Goal: Task Accomplishment & Management: Manage account settings

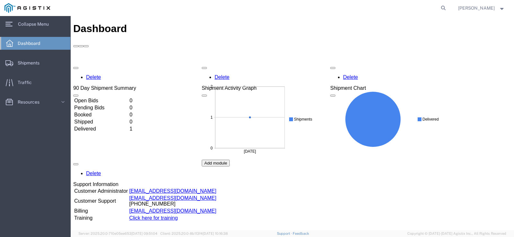
click at [101, 126] on td "Delivered" at bounding box center [101, 129] width 55 height 6
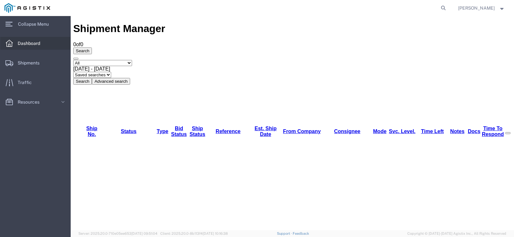
click at [45, 40] on link "Dashboard" at bounding box center [35, 43] width 70 height 13
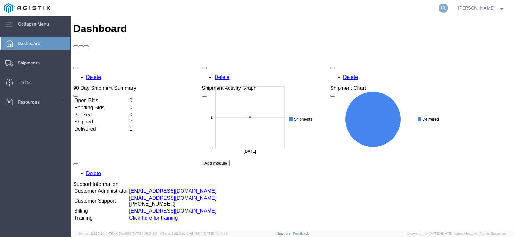
click at [448, 8] on icon at bounding box center [443, 8] width 9 height 9
click at [292, 9] on input "search" at bounding box center [341, 7] width 195 height 15
type input "56878054"
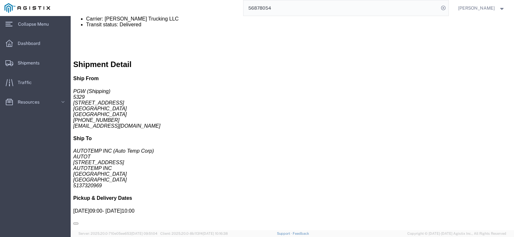
scroll to position [285, 0]
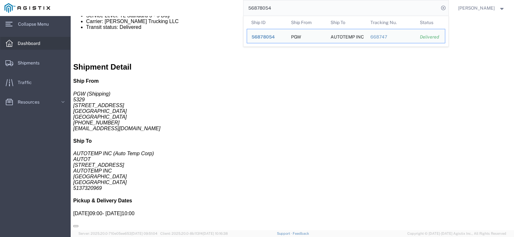
click at [27, 47] on span "Dashboard" at bounding box center [31, 43] width 27 height 13
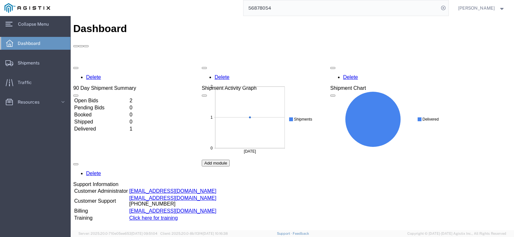
click at [100, 98] on td "Open Bids" at bounding box center [101, 101] width 55 height 6
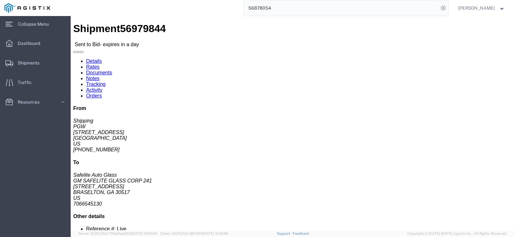
click button "Ignore Bid"
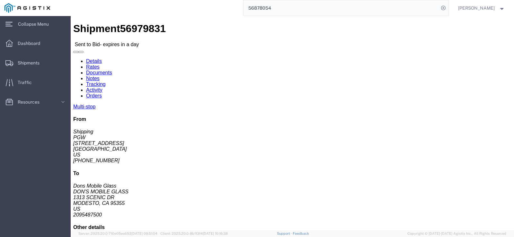
click button "Ignore Bid"
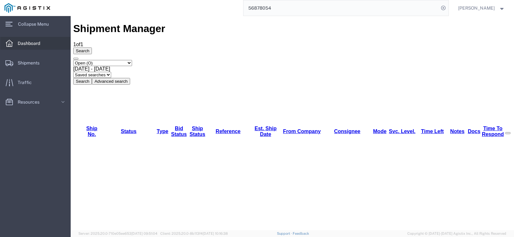
click at [15, 44] on div at bounding box center [9, 43] width 18 height 13
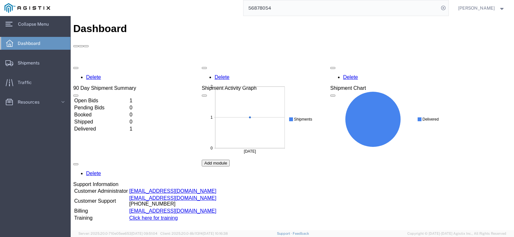
click at [101, 98] on td "Open Bids" at bounding box center [101, 101] width 55 height 6
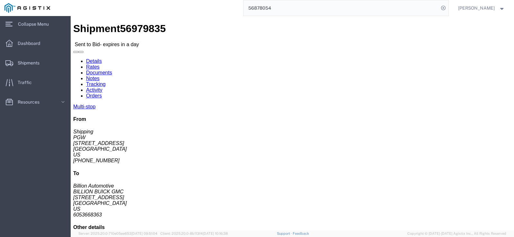
click button "Ignore Bid"
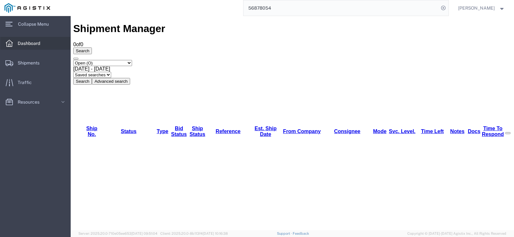
click at [31, 42] on span "Dashboard" at bounding box center [31, 43] width 27 height 13
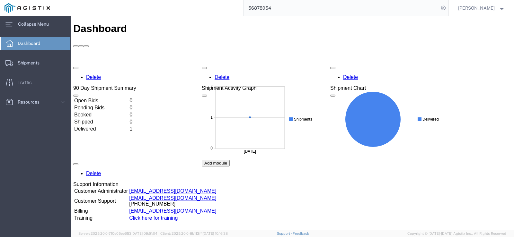
click at [39, 40] on span "Dashboard" at bounding box center [31, 43] width 27 height 13
